Goal: Task Accomplishment & Management: Use online tool/utility

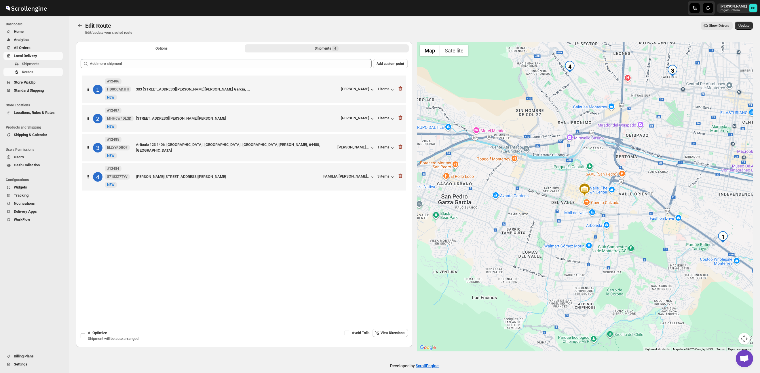
scroll to position [2, 0]
click at [401, 119] on icon "button" at bounding box center [401, 117] width 4 height 4
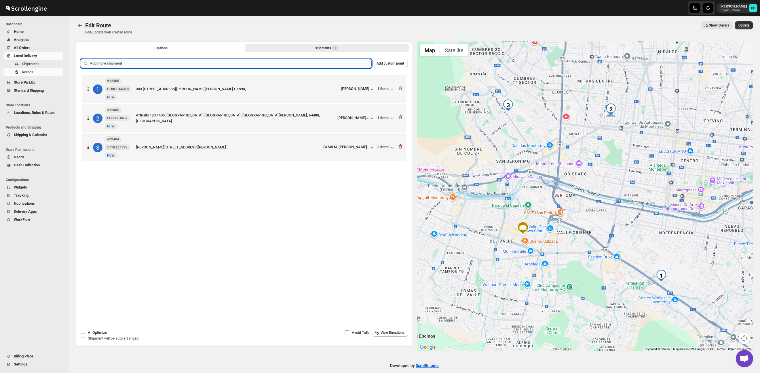
click at [283, 62] on input "text" at bounding box center [231, 63] width 282 height 9
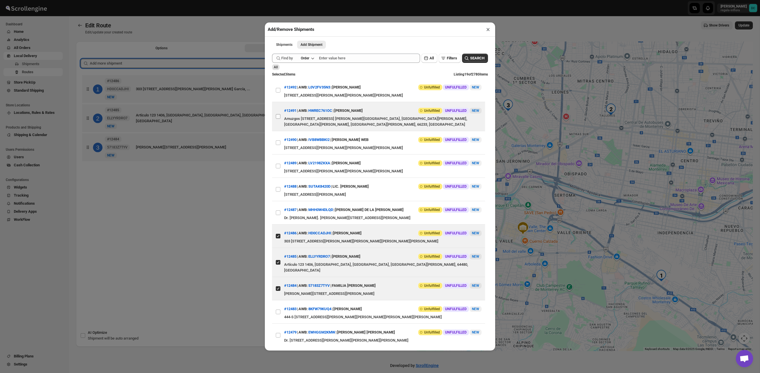
drag, startPoint x: 278, startPoint y: 116, endPoint x: 278, endPoint y: 127, distance: 10.4
click at [278, 116] on input "View details for 68dee1b502c94fc1c02c1c04" at bounding box center [278, 116] width 5 height 5
checkbox input "true"
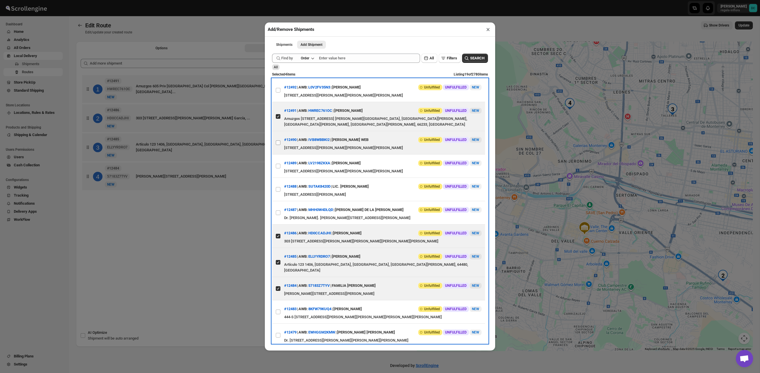
click at [278, 139] on label "View details for 68dedfe002c94fc1c02c1bf2" at bounding box center [278, 142] width 12 height 23
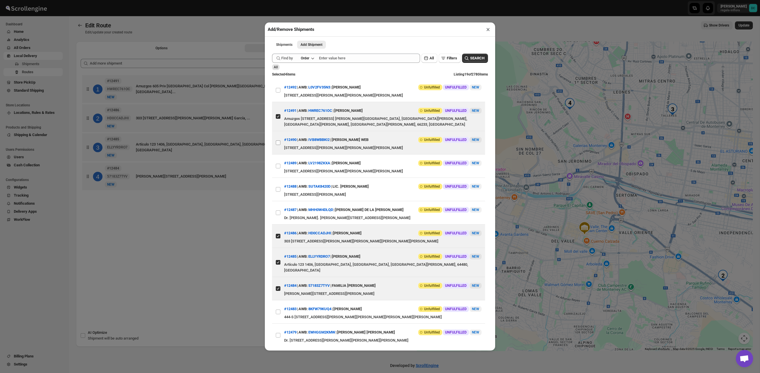
click at [278, 140] on input "View details for 68dedfe002c94fc1c02c1bf2" at bounding box center [278, 142] width 5 height 5
checkbox input "true"
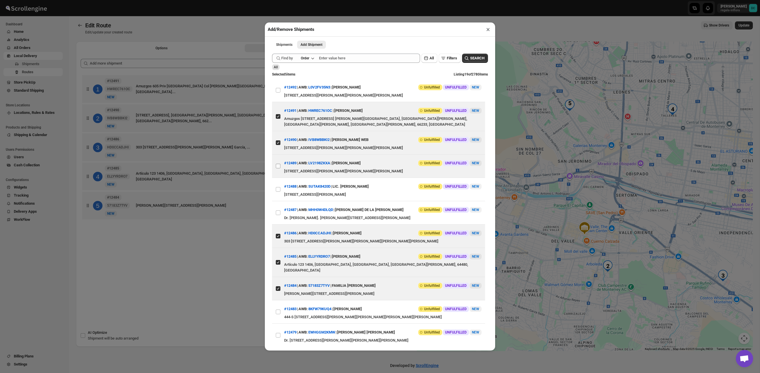
click at [278, 164] on input "View details for 68deddfe02c94fc1c02c1bd4" at bounding box center [278, 166] width 5 height 5
checkbox input "true"
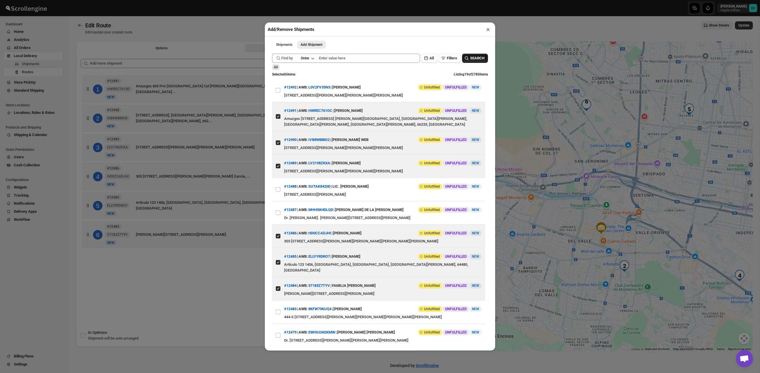
click at [471, 58] on span "SEARCH" at bounding box center [477, 58] width 14 height 6
click at [490, 31] on button "×" at bounding box center [488, 29] width 8 height 8
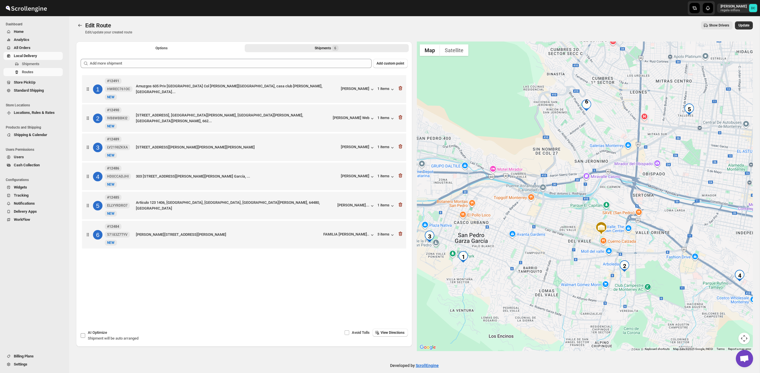
click at [81, 338] on label "AI Optimize Shipment will be auto arranged" at bounding box center [109, 335] width 58 height 14
click at [81, 338] on input "AI Optimize Shipment will be auto arranged" at bounding box center [83, 335] width 5 height 5
checkbox input "true"
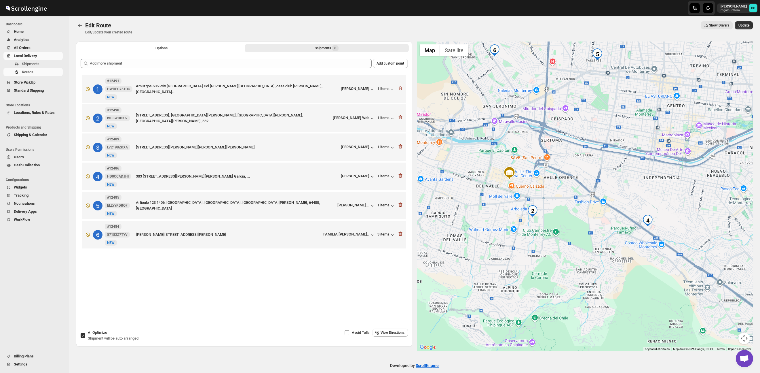
drag, startPoint x: 688, startPoint y: 264, endPoint x: 577, endPoint y: 260, distance: 110.9
click at [612, 248] on div at bounding box center [585, 195] width 336 height 309
click at [544, 263] on div at bounding box center [585, 195] width 336 height 309
click at [746, 27] on span "Update" at bounding box center [744, 25] width 11 height 5
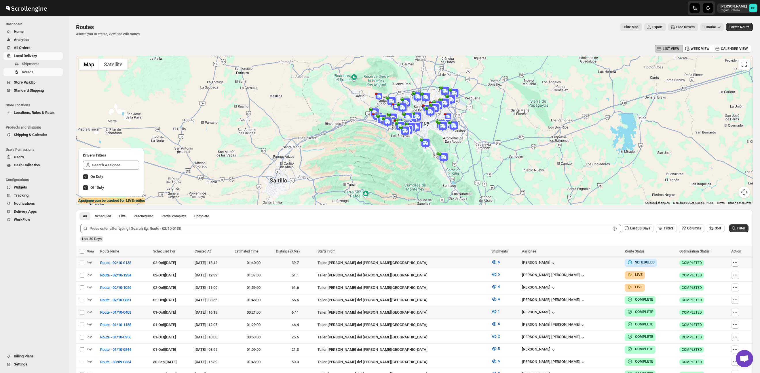
click at [115, 262] on span "Route - 02/10-0138" at bounding box center [115, 263] width 31 height 6
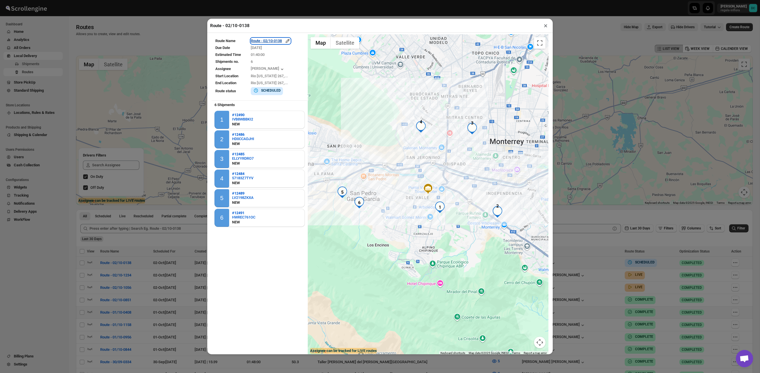
click at [284, 43] on div "Route - 02/10-0138" at bounding box center [271, 41] width 40 height 6
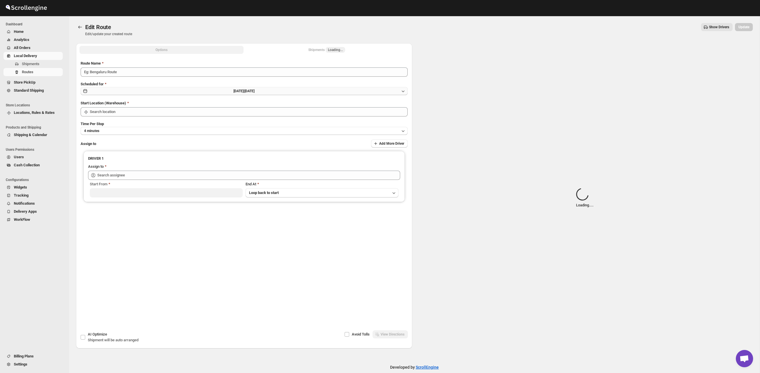
type input "Route - 02/10-0138"
type input "Taller [PERSON_NAME] del [PERSON_NAME][GEOGRAPHIC_DATA]"
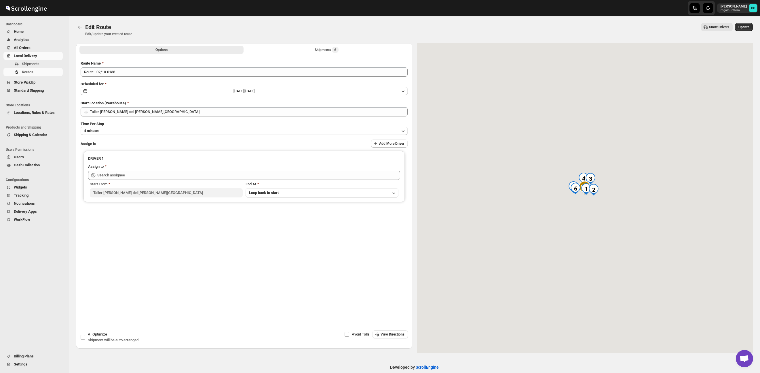
type input "[PERSON_NAME] ([PERSON_NAME][EMAIL_ADDRESS][DOMAIN_NAME])"
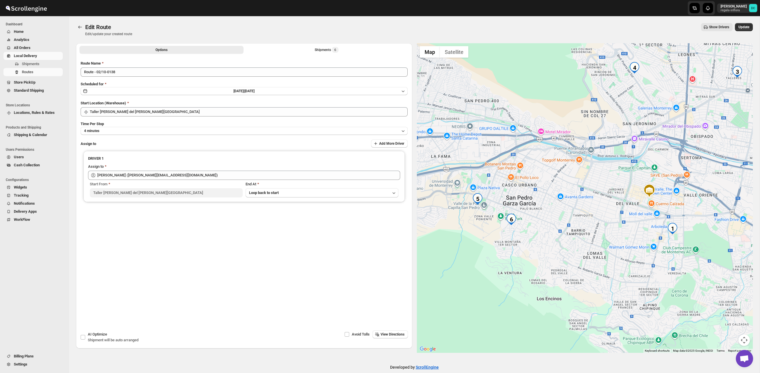
drag, startPoint x: 531, startPoint y: 262, endPoint x: 597, endPoint y: 262, distance: 65.4
click at [597, 262] on div at bounding box center [585, 197] width 336 height 309
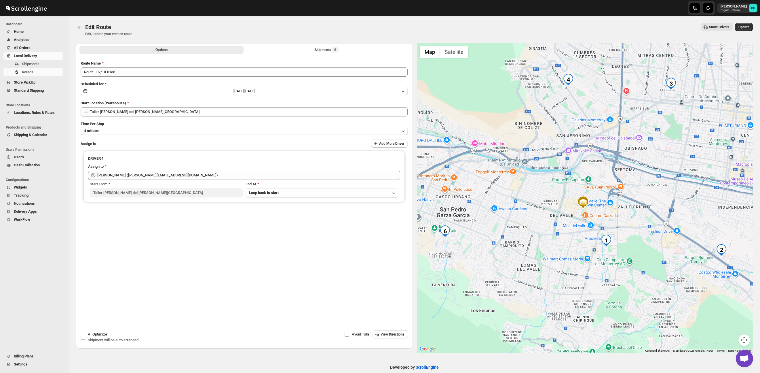
drag, startPoint x: 586, startPoint y: 240, endPoint x: 511, endPoint y: 253, distance: 75.5
click at [512, 253] on div at bounding box center [585, 197] width 336 height 309
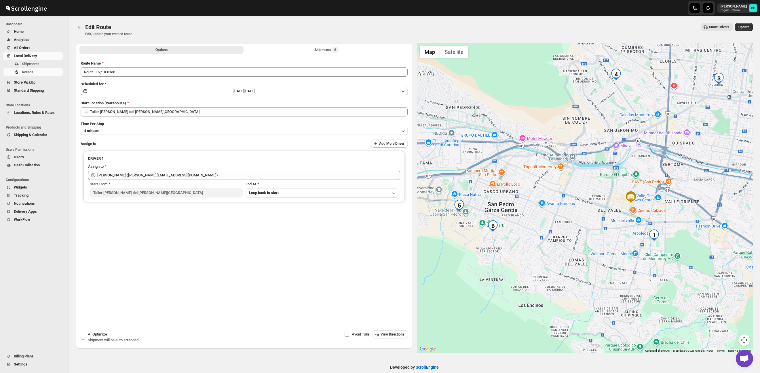
drag, startPoint x: 553, startPoint y: 234, endPoint x: 619, endPoint y: 228, distance: 66.2
click at [619, 228] on div at bounding box center [585, 197] width 336 height 309
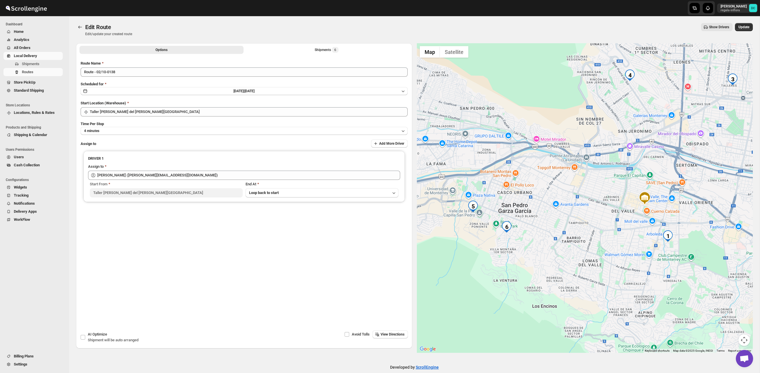
click at [285, 46] on li "Shipments 6" at bounding box center [327, 50] width 164 height 8
click at [284, 49] on button "Shipments 6" at bounding box center [327, 50] width 164 height 8
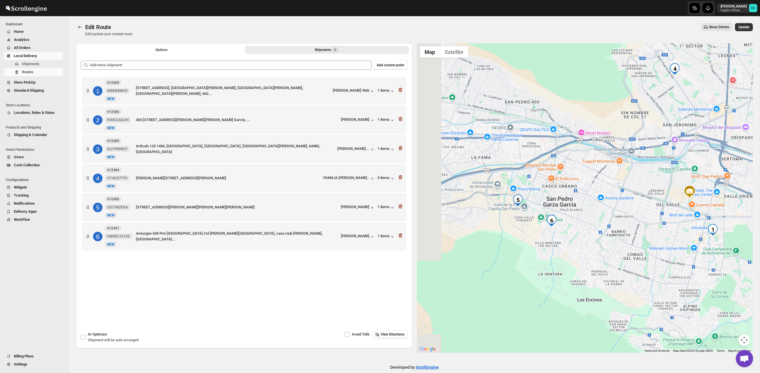
drag, startPoint x: 489, startPoint y: 264, endPoint x: 615, endPoint y: 265, distance: 126.7
click at [615, 265] on div at bounding box center [585, 197] width 336 height 309
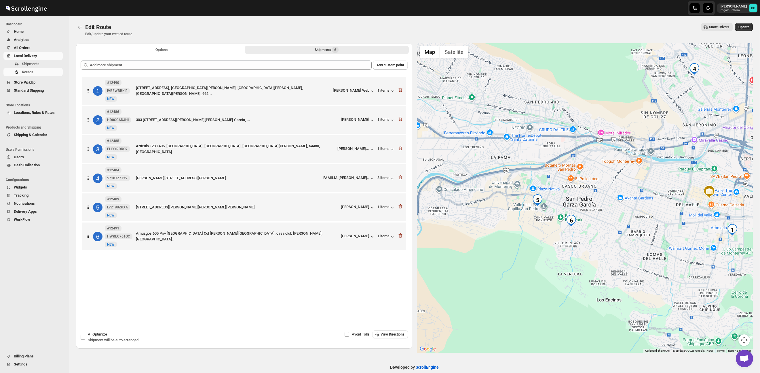
click at [402, 211] on div at bounding box center [401, 206] width 6 height 7
click at [402, 209] on icon "button" at bounding box center [401, 206] width 4 height 4
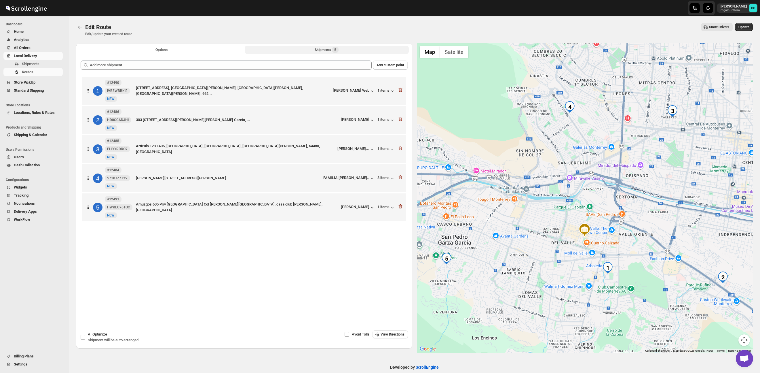
click at [400, 211] on div at bounding box center [401, 206] width 6 height 7
click at [401, 207] on icon "button" at bounding box center [401, 206] width 6 height 6
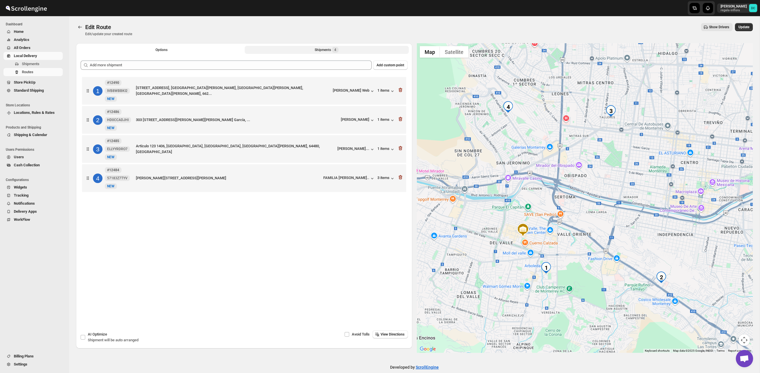
click at [297, 50] on button "Shipments 4" at bounding box center [327, 50] width 164 height 8
click at [209, 46] on button "Options" at bounding box center [161, 50] width 164 height 8
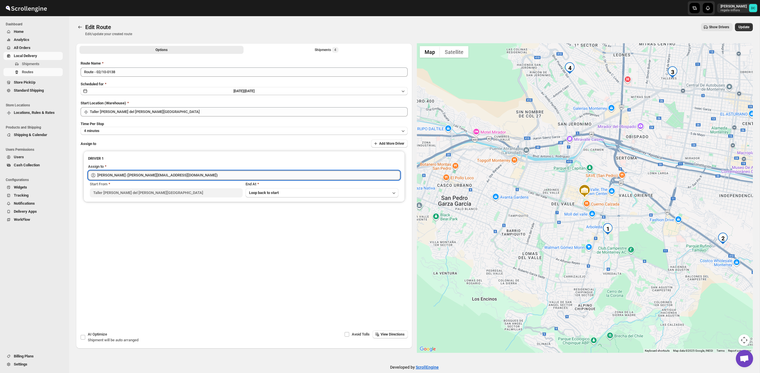
click at [152, 174] on input "[PERSON_NAME] ([PERSON_NAME][EMAIL_ADDRESS][DOMAIN_NAME])" at bounding box center [248, 174] width 303 height 9
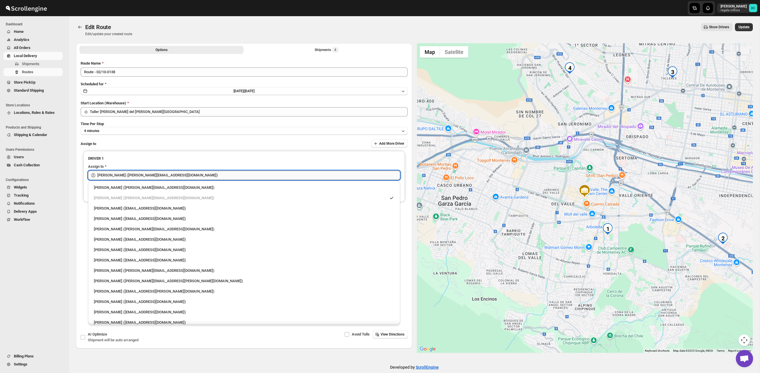
click at [152, 174] on input "[PERSON_NAME] ([PERSON_NAME][EMAIL_ADDRESS][DOMAIN_NAME])" at bounding box center [248, 174] width 303 height 9
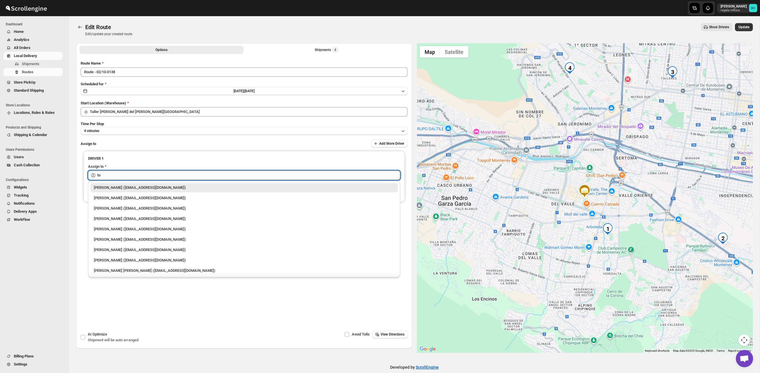
type input "t"
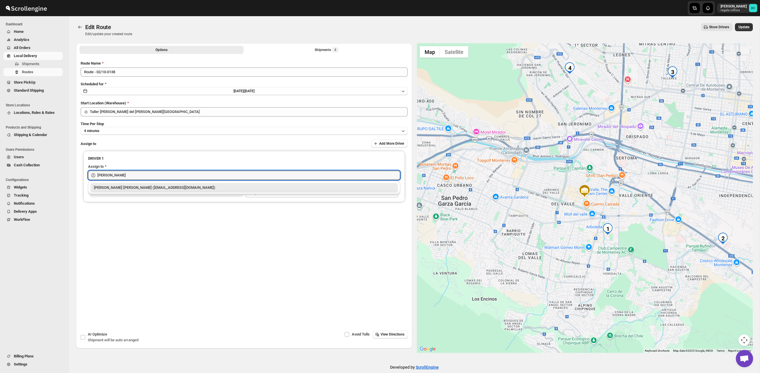
click at [182, 189] on div "[PERSON_NAME] [PERSON_NAME] ([EMAIL_ADDRESS][DOMAIN_NAME])" at bounding box center [244, 188] width 301 height 6
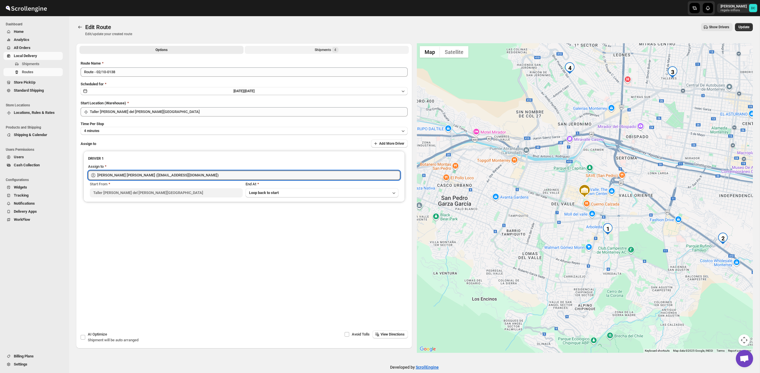
type input "[PERSON_NAME] [PERSON_NAME] ([EMAIL_ADDRESS][DOMAIN_NAME])"
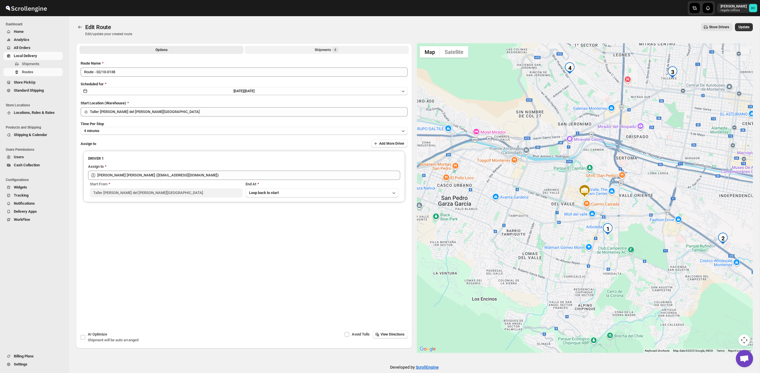
click at [319, 47] on div "Shipments 4" at bounding box center [327, 50] width 24 height 6
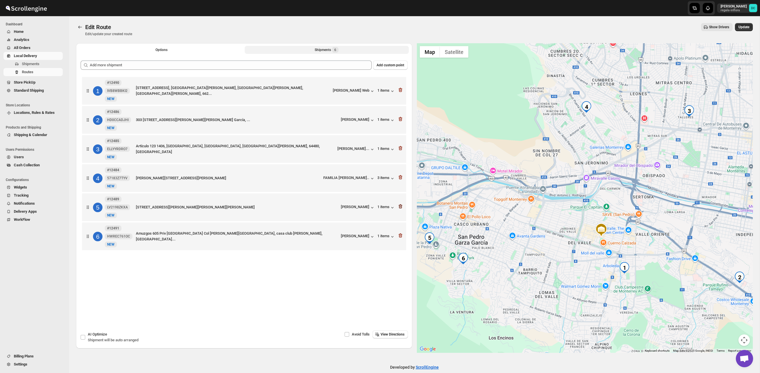
click at [401, 209] on icon "button" at bounding box center [401, 206] width 4 height 4
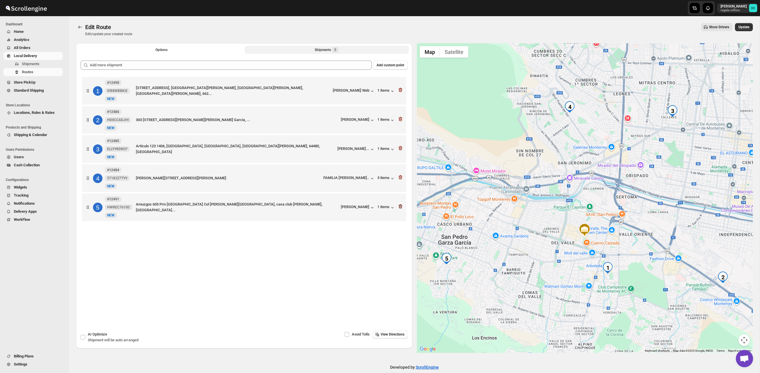
click at [401, 209] on icon "button" at bounding box center [401, 206] width 4 height 4
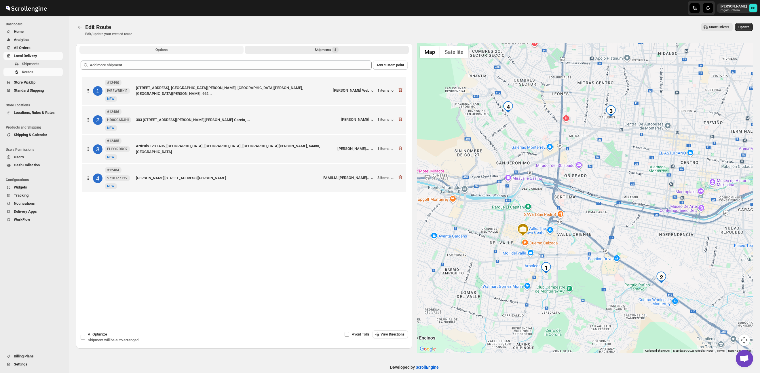
click at [111, 51] on button "Options" at bounding box center [161, 50] width 164 height 8
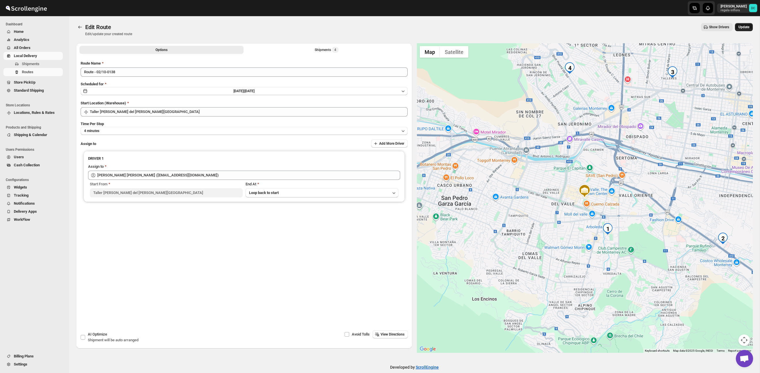
click at [741, 30] on button "Update" at bounding box center [744, 27] width 18 height 8
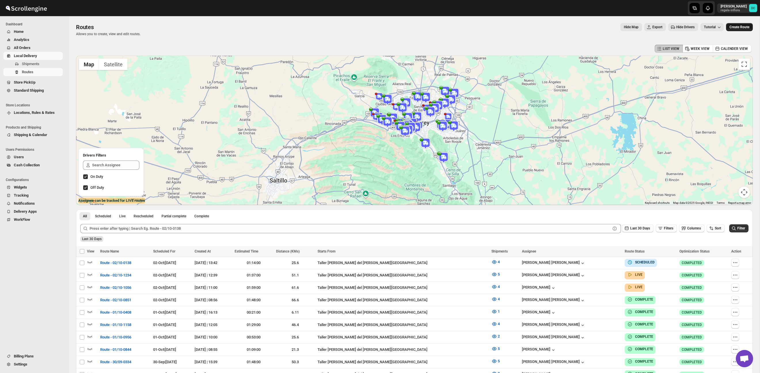
click at [738, 24] on button "Create Route" at bounding box center [739, 27] width 27 height 8
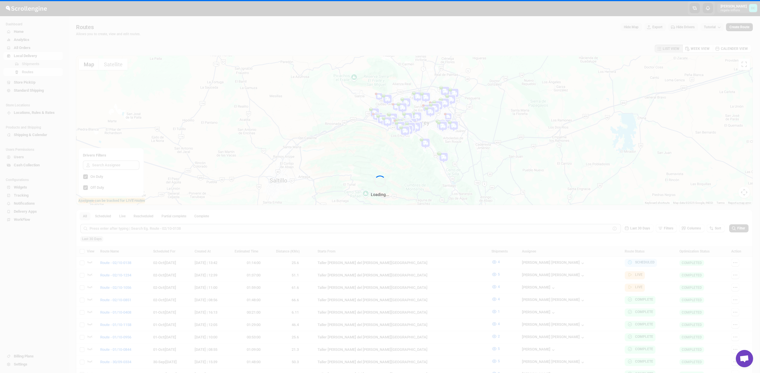
click at [738, 26] on div "Loading..." at bounding box center [380, 186] width 760 height 373
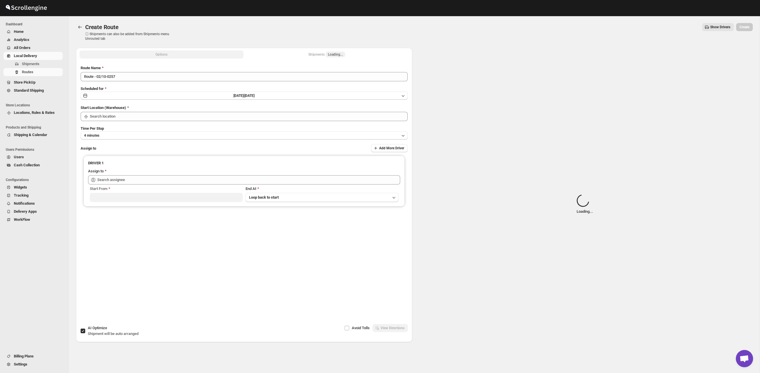
type input "Taller [PERSON_NAME] del [PERSON_NAME][GEOGRAPHIC_DATA]"
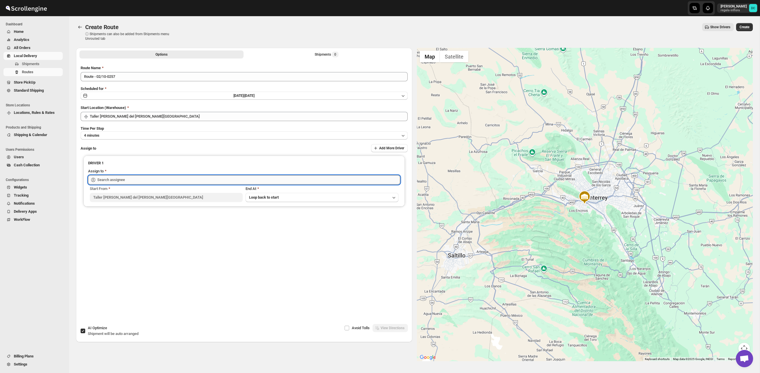
click at [113, 177] on input "text" at bounding box center [248, 179] width 303 height 9
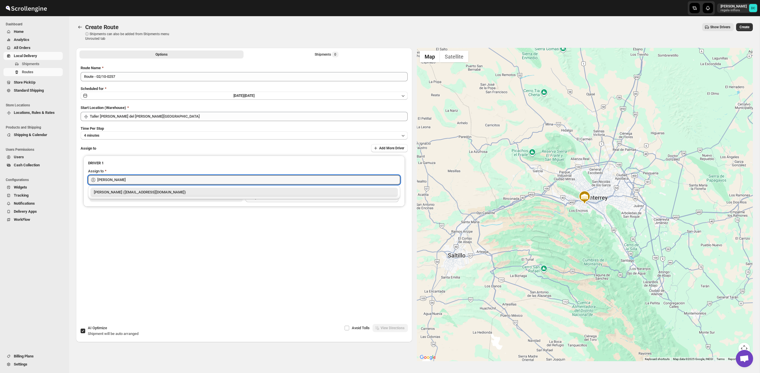
click at [126, 191] on div "[PERSON_NAME] ([EMAIL_ADDRESS][DOMAIN_NAME])" at bounding box center [244, 192] width 301 height 6
type input "[PERSON_NAME] ([EMAIL_ADDRESS][DOMAIN_NAME])"
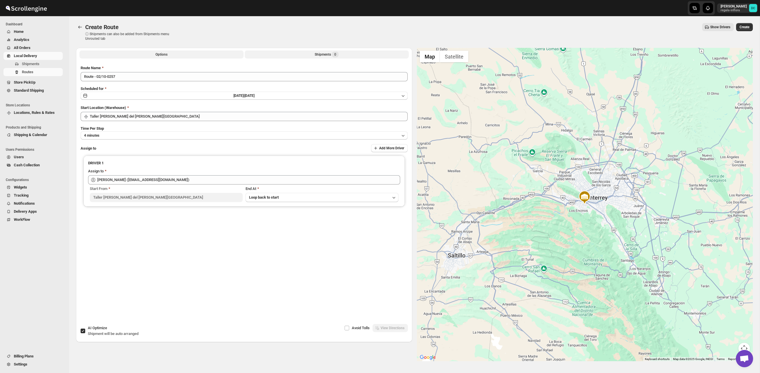
click at [301, 52] on button "Shipments 0" at bounding box center [327, 54] width 164 height 8
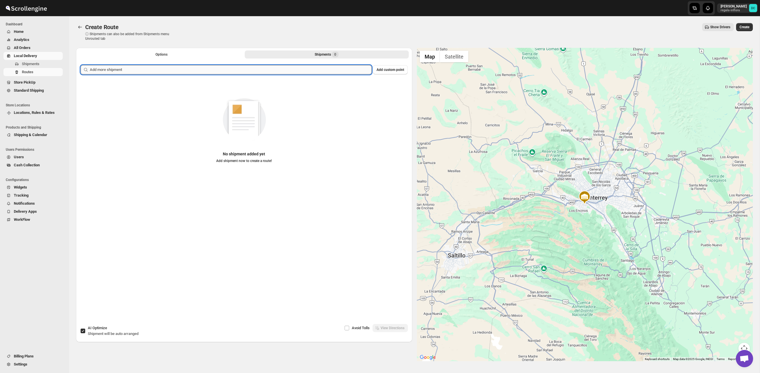
click at [124, 69] on input "text" at bounding box center [231, 69] width 282 height 9
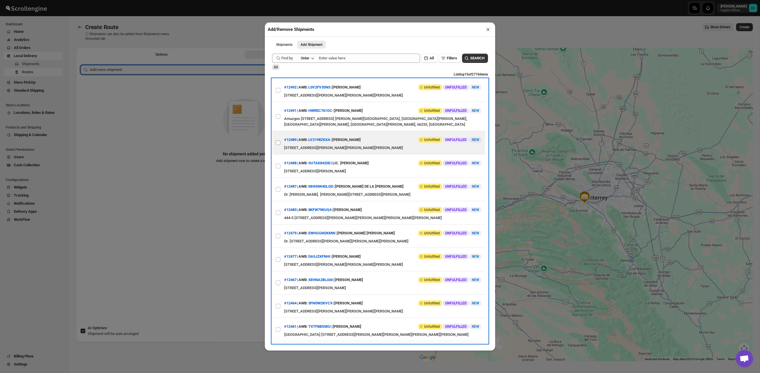
click at [280, 141] on span at bounding box center [278, 142] width 5 height 5
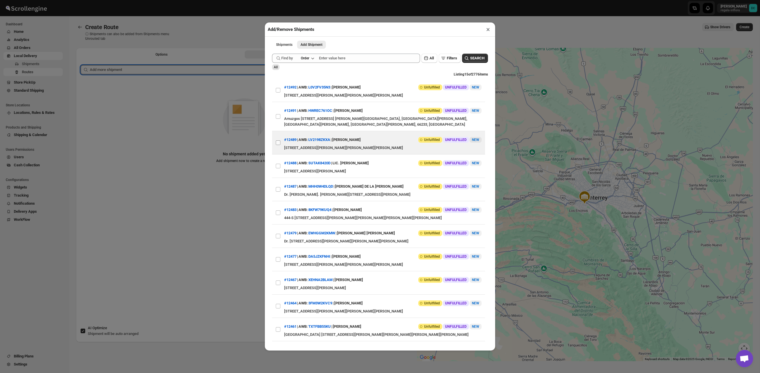
click at [280, 141] on input "View details for 68deddfe02c94fc1c02c1bd4" at bounding box center [278, 142] width 5 height 5
checkbox input "true"
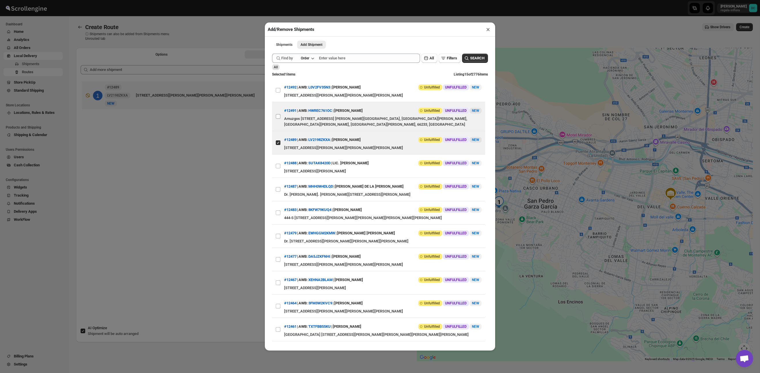
click at [279, 115] on input "View details for 68dee1b502c94fc1c02c1c04" at bounding box center [278, 116] width 5 height 5
checkbox input "true"
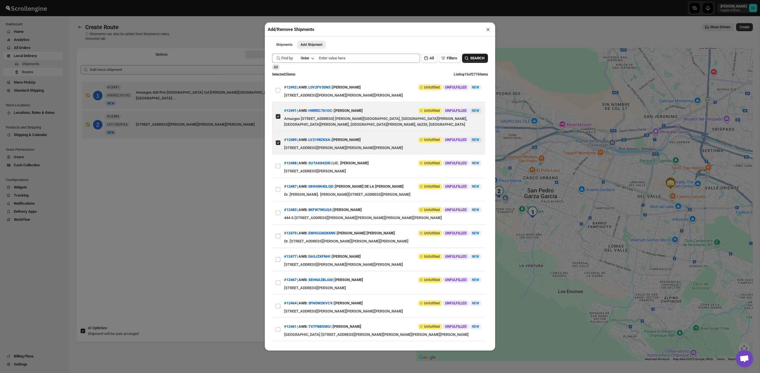
click at [482, 55] on span "SEARCH" at bounding box center [477, 58] width 14 height 6
click at [486, 28] on button "×" at bounding box center [488, 29] width 8 height 8
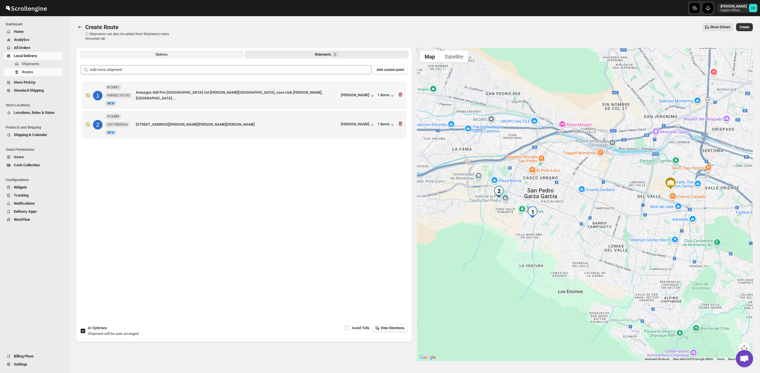
click at [190, 51] on button "Options" at bounding box center [161, 54] width 164 height 8
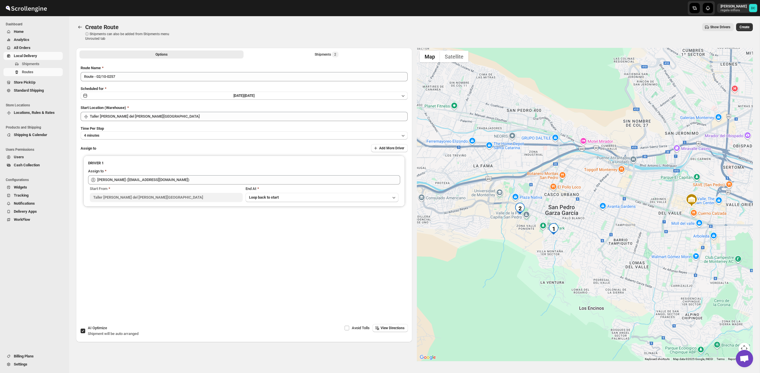
drag, startPoint x: 490, startPoint y: 231, endPoint x: 598, endPoint y: 234, distance: 108.0
click at [598, 234] on div at bounding box center [585, 204] width 336 height 313
click at [748, 29] on span "Create" at bounding box center [745, 27] width 10 height 5
